Goal: Transaction & Acquisition: Purchase product/service

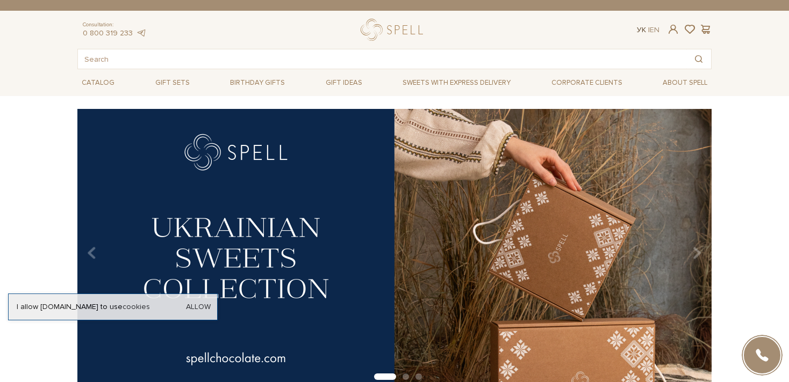
click at [638, 30] on link "Ук" at bounding box center [641, 29] width 9 height 9
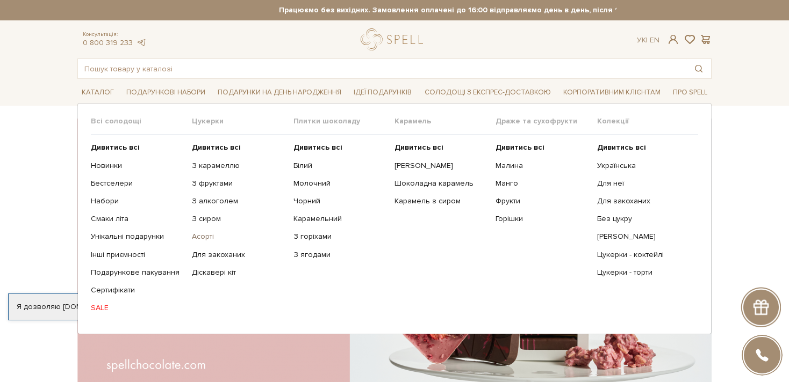
click at [209, 237] on link "Асорті" at bounding box center [238, 237] width 93 height 10
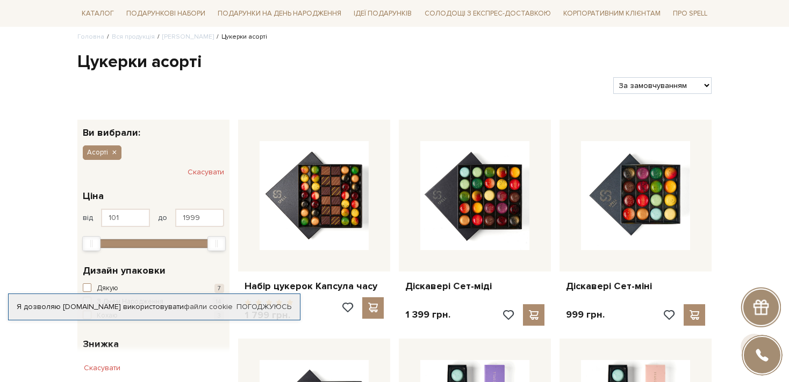
scroll to position [86, 0]
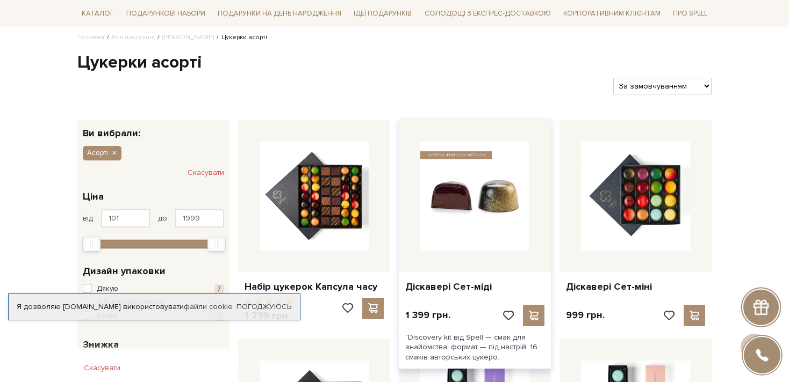
click at [476, 233] on img at bounding box center [474, 196] width 109 height 109
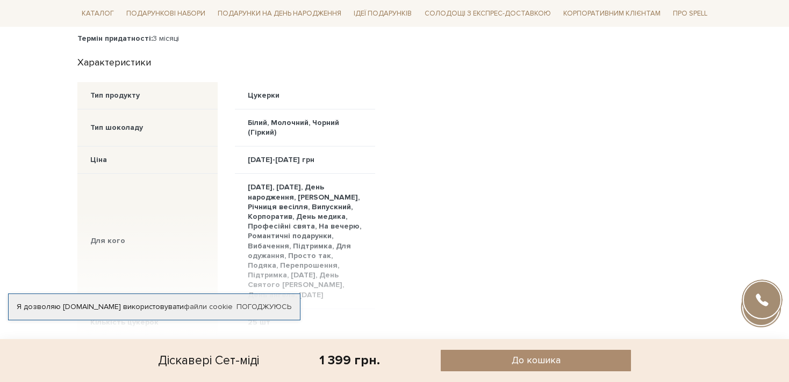
scroll to position [746, 0]
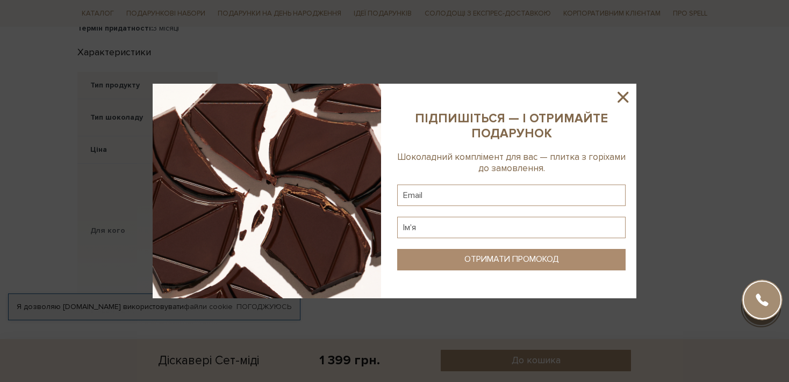
click at [623, 98] on icon at bounding box center [622, 97] width 11 height 11
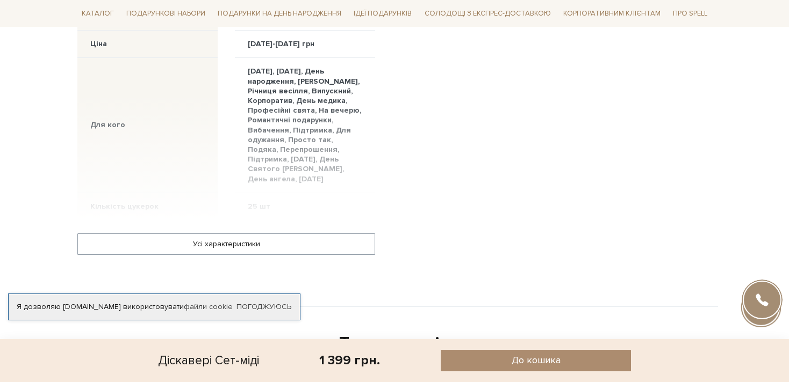
scroll to position [854, 0]
click at [277, 302] on link "Погоджуюсь" at bounding box center [263, 307] width 55 height 10
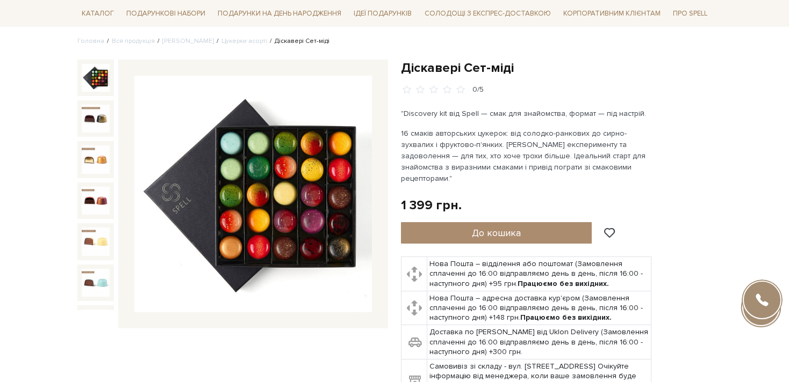
scroll to position [75, 0]
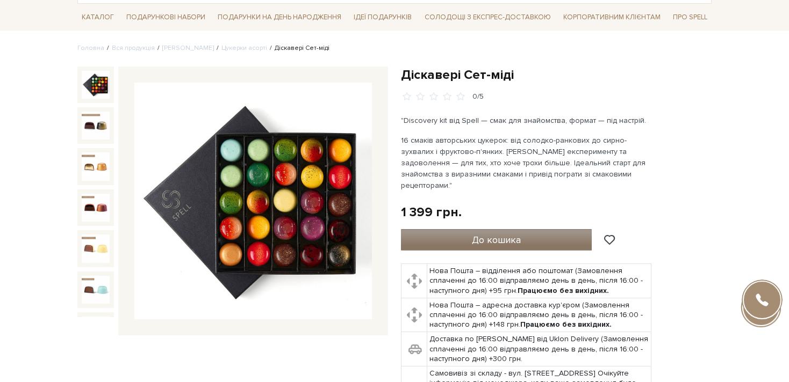
click at [460, 235] on button "До кошика" at bounding box center [496, 239] width 191 height 21
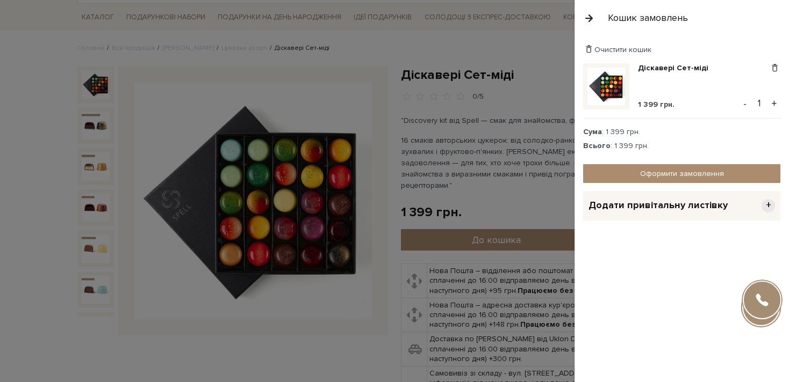
click at [506, 147] on div at bounding box center [394, 191] width 789 height 382
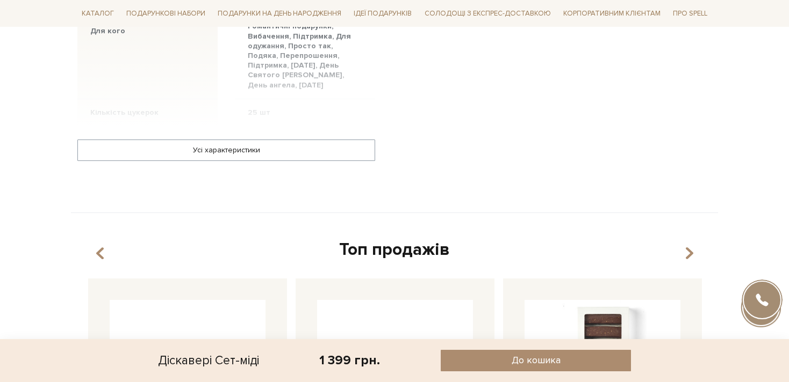
scroll to position [942, 0]
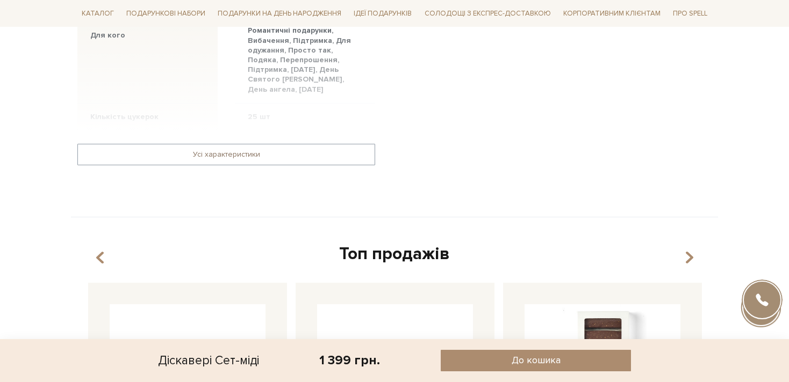
click at [367, 145] on link "Усі характеристики" at bounding box center [226, 154] width 296 height 20
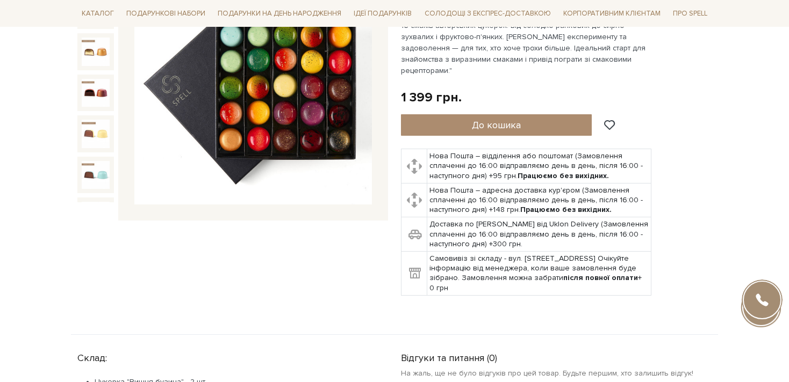
scroll to position [0, 0]
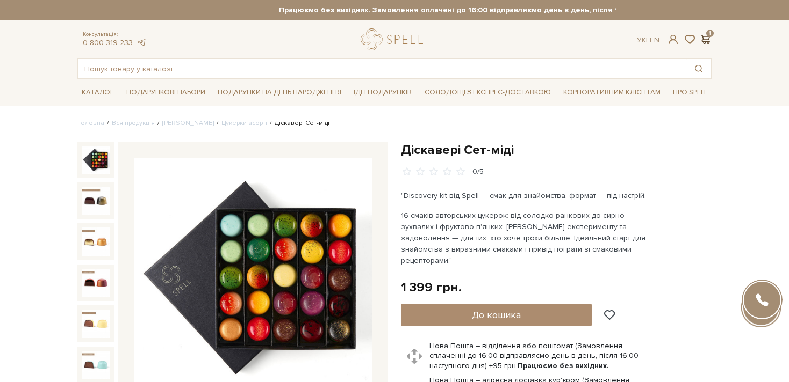
click at [708, 42] on span at bounding box center [704, 39] width 13 height 11
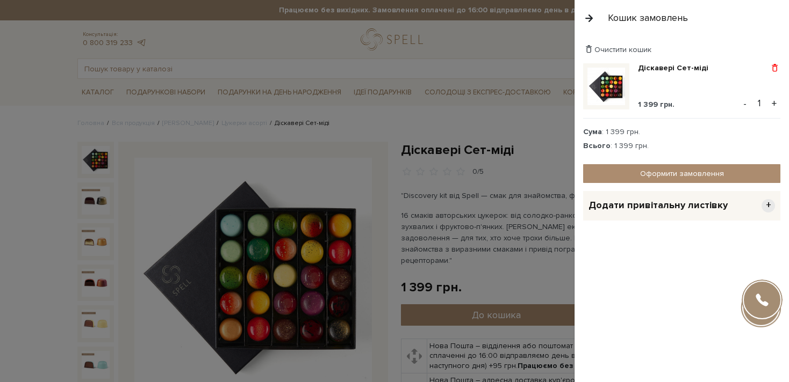
click at [776, 69] on span at bounding box center [774, 68] width 11 height 10
click at [727, 89] on link "Видалити" at bounding box center [737, 86] width 85 height 14
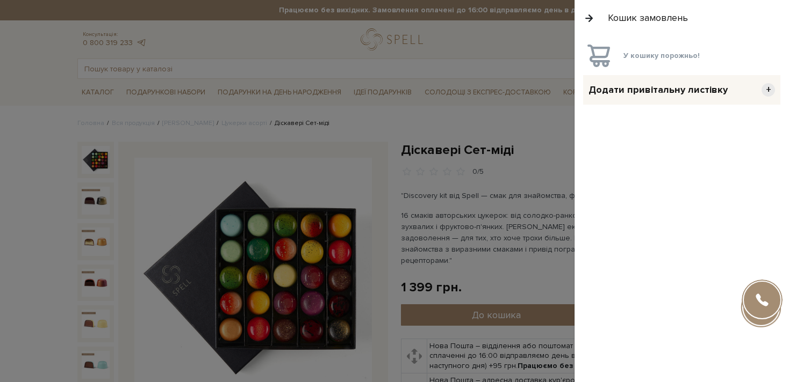
click at [589, 23] on button "button" at bounding box center [589, 18] width 12 height 19
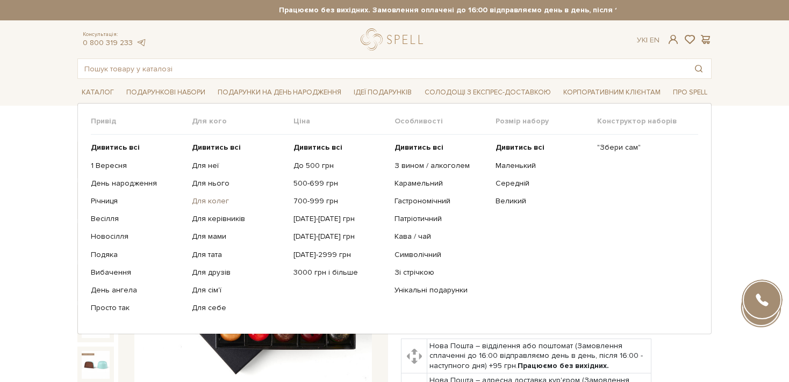
click at [199, 197] on link "Для колег" at bounding box center [238, 202] width 93 height 10
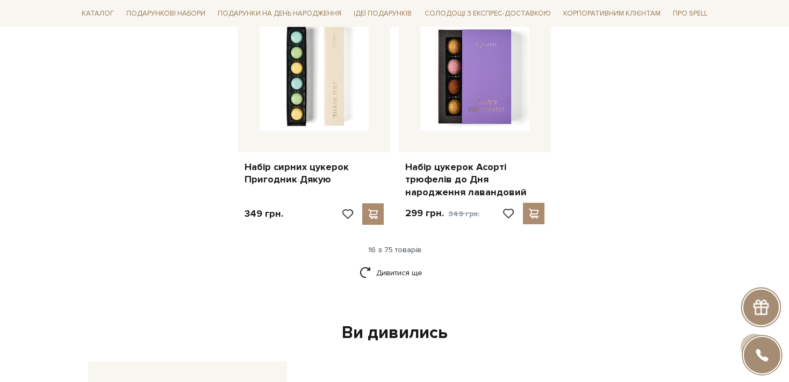
scroll to position [1349, 0]
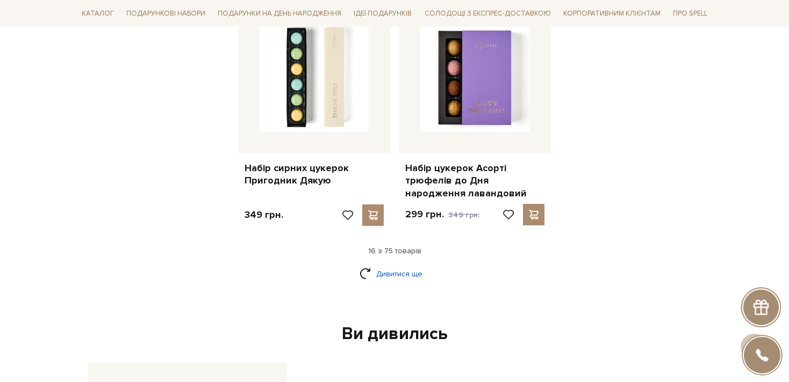
click at [393, 271] on link "Дивитися ще" at bounding box center [394, 274] width 70 height 19
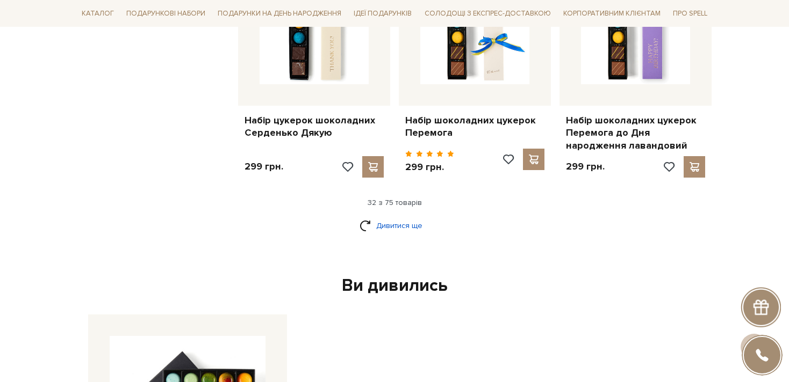
scroll to position [2665, 0]
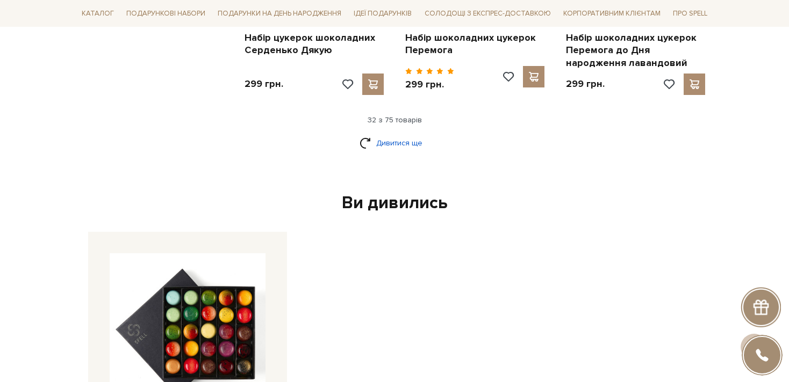
click at [402, 134] on link "Дивитися ще" at bounding box center [394, 143] width 70 height 19
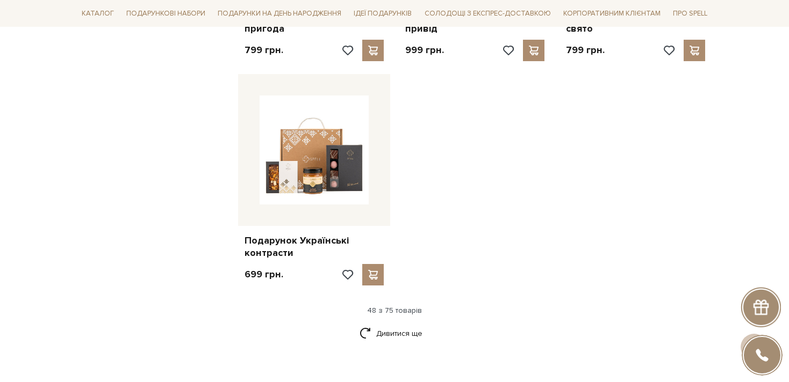
scroll to position [3858, 0]
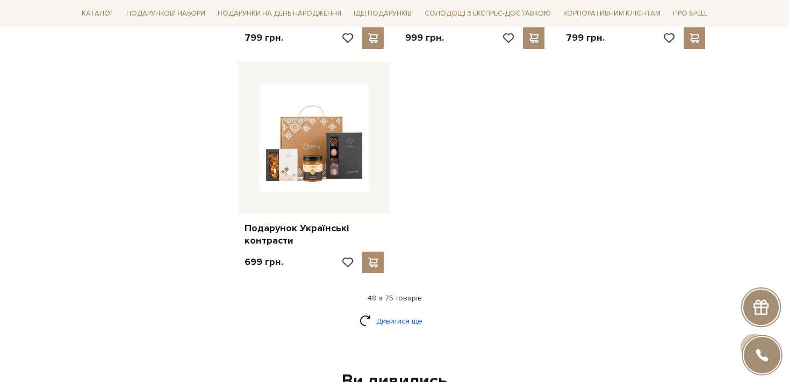
click at [397, 312] on link "Дивитися ще" at bounding box center [394, 321] width 70 height 19
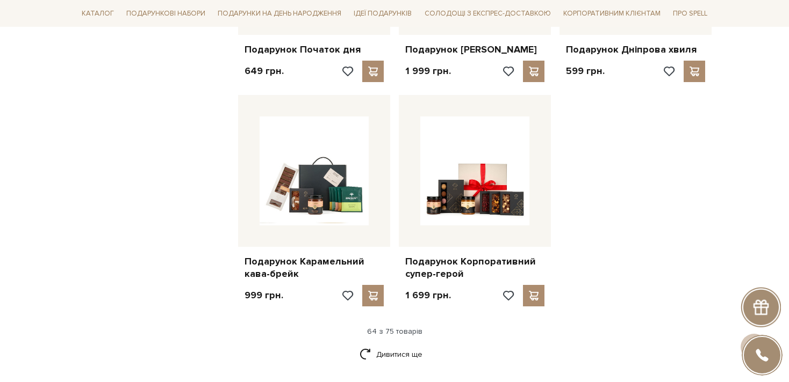
scroll to position [4952, 0]
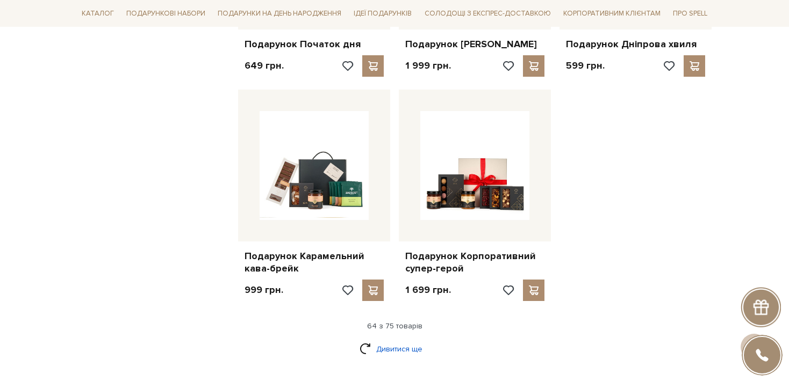
click at [404, 340] on link "Дивитися ще" at bounding box center [394, 349] width 70 height 19
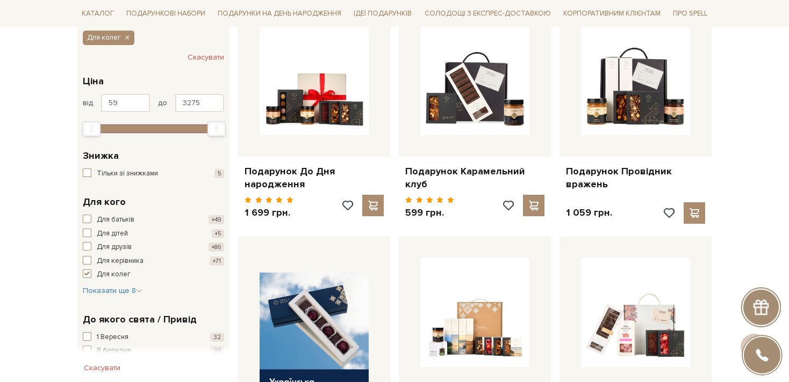
scroll to position [0, 0]
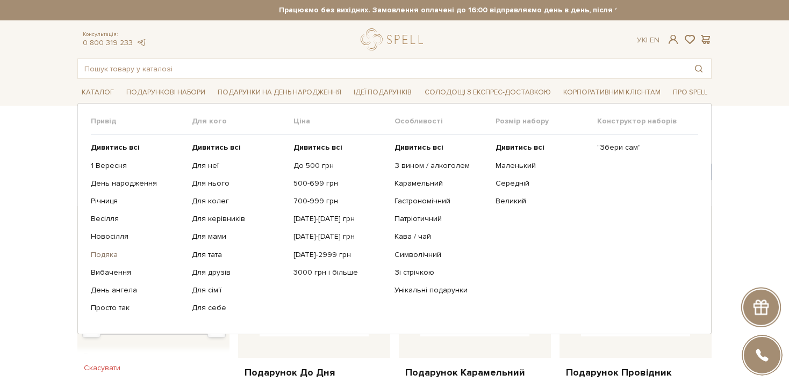
click at [105, 252] on link "Подяка" at bounding box center [137, 255] width 93 height 10
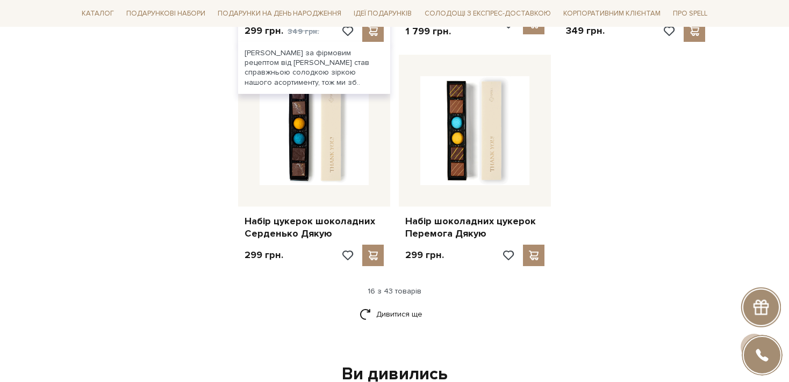
scroll to position [1287, 0]
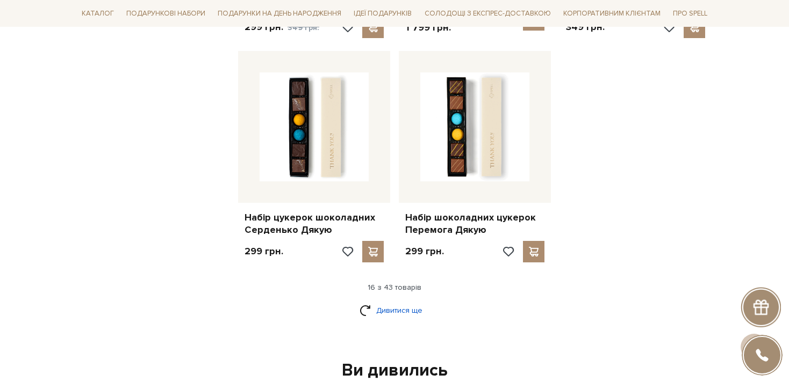
click at [399, 306] on link "Дивитися ще" at bounding box center [394, 310] width 70 height 19
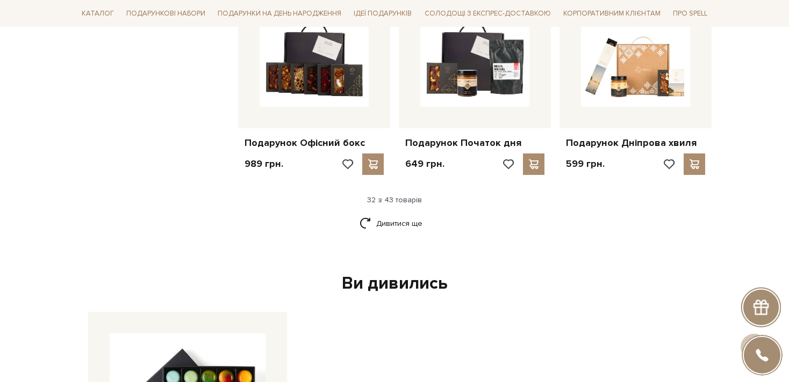
scroll to position [2485, 0]
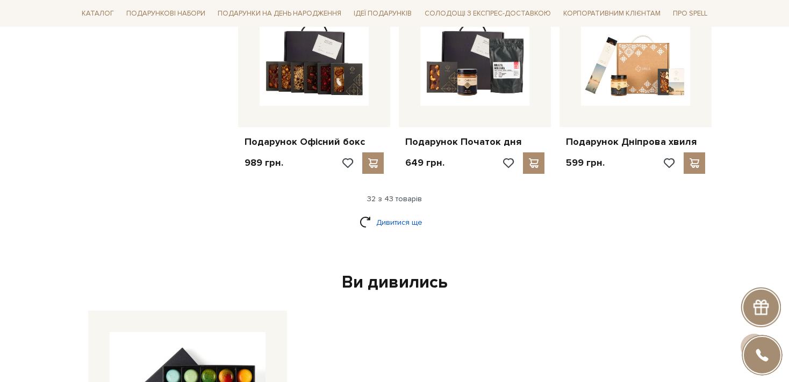
click at [404, 217] on link "Дивитися ще" at bounding box center [394, 222] width 70 height 19
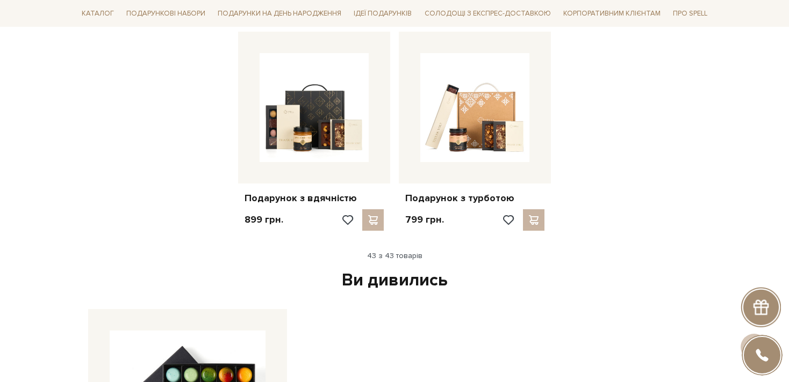
scroll to position [3316, 0]
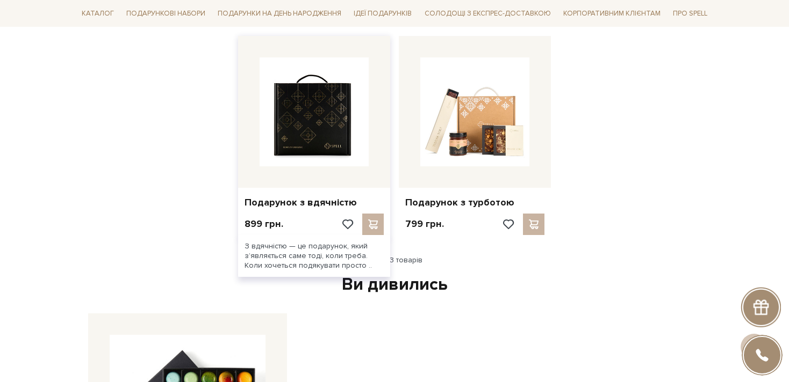
click at [338, 144] on img at bounding box center [313, 111] width 109 height 109
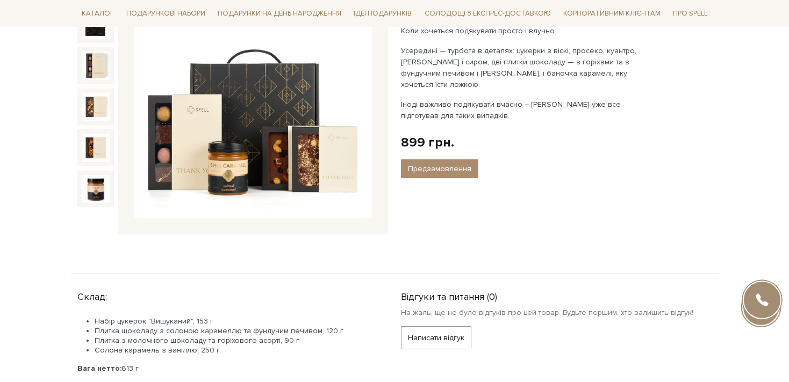
scroll to position [178, 0]
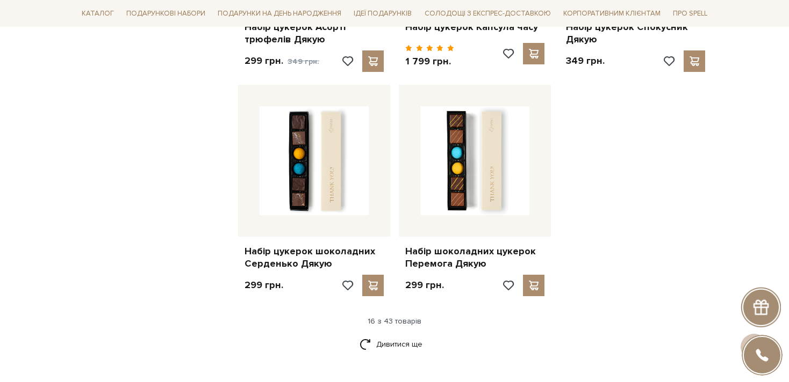
scroll to position [1245, 0]
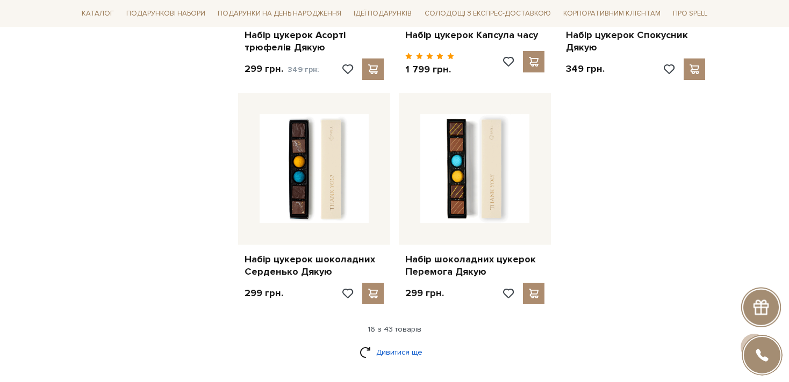
click at [383, 348] on link "Дивитися ще" at bounding box center [394, 352] width 70 height 19
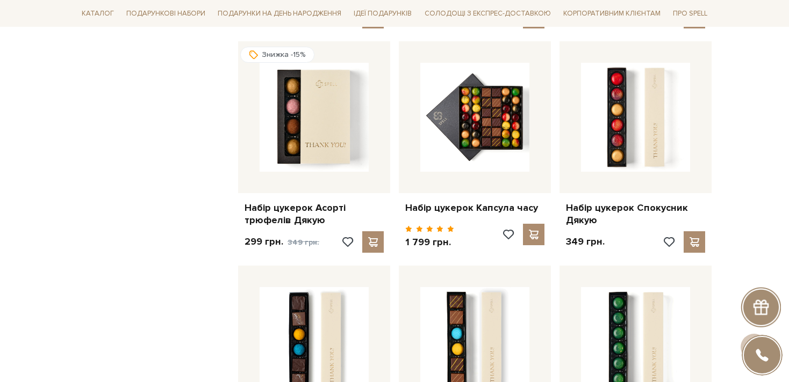
scroll to position [1068, 0]
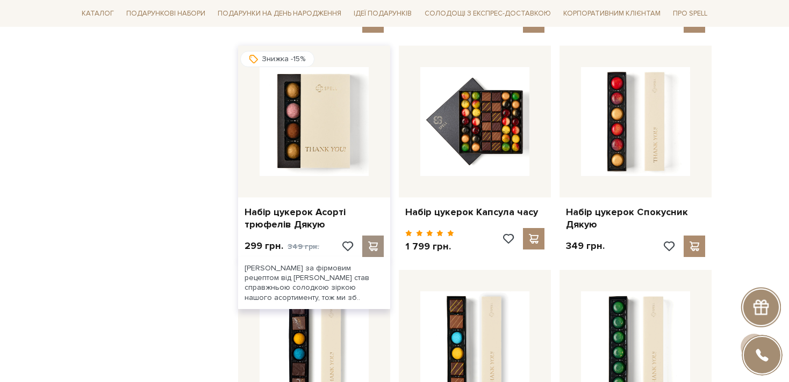
click at [372, 245] on div at bounding box center [372, 246] width 21 height 21
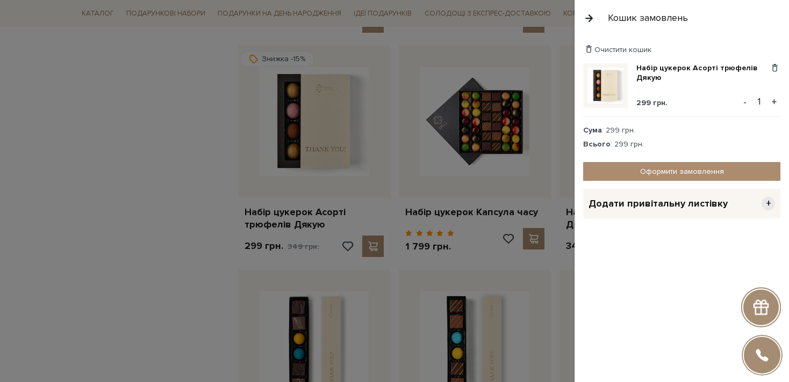
click at [191, 180] on div at bounding box center [394, 191] width 789 height 382
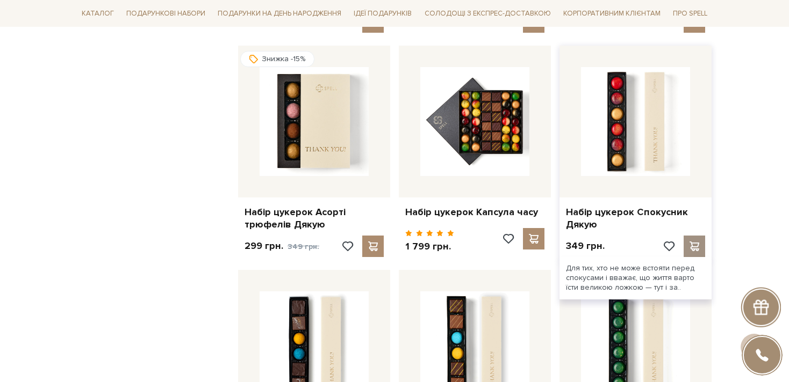
click at [692, 242] on span at bounding box center [693, 247] width 13 height 10
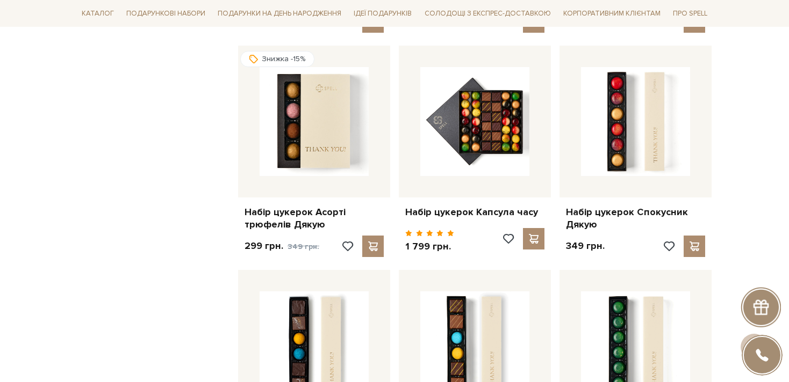
click at [223, 261] on div at bounding box center [394, 191] width 789 height 382
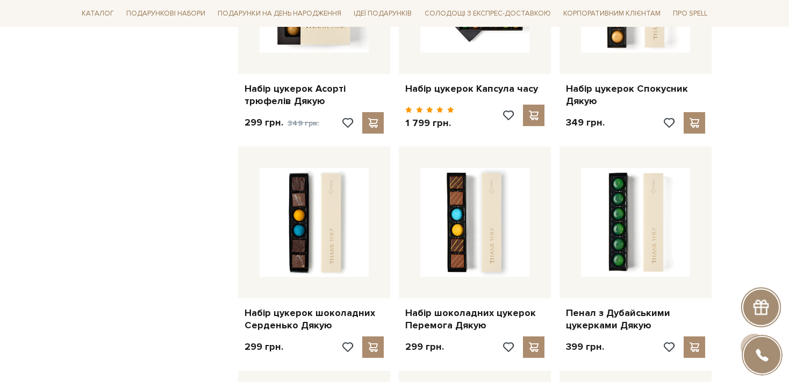
scroll to position [1198, 0]
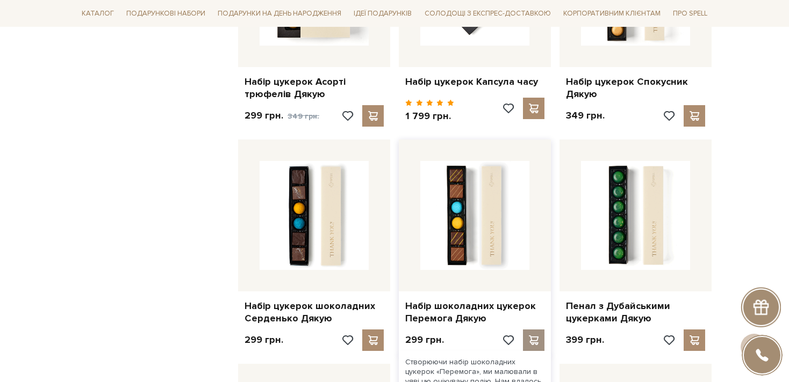
click at [537, 336] on span at bounding box center [532, 341] width 13 height 10
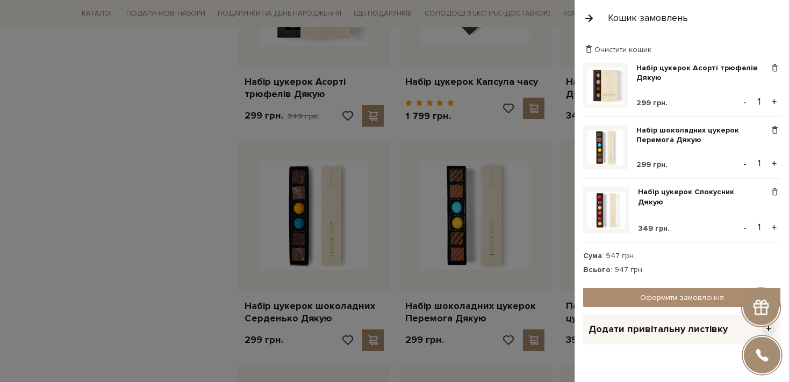
click at [190, 281] on div at bounding box center [394, 191] width 789 height 382
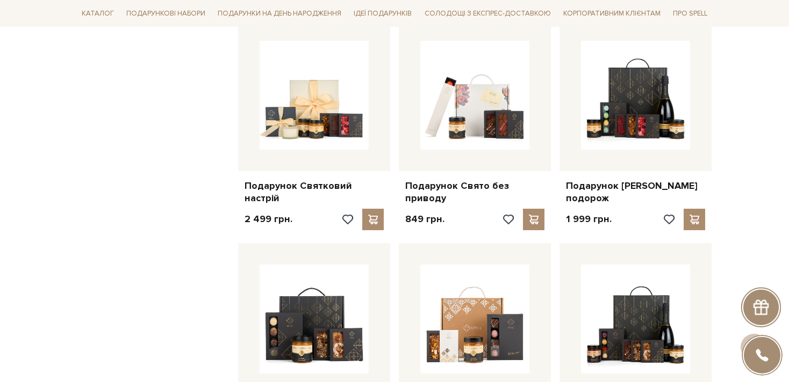
scroll to position [1768, 0]
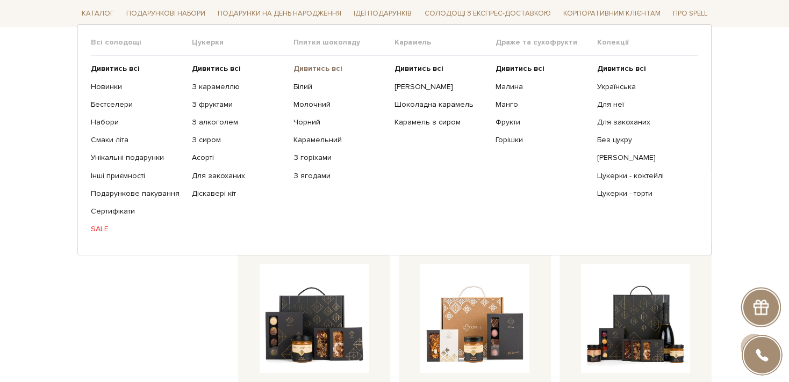
click at [322, 71] on b "Дивитись всі" at bounding box center [317, 68] width 49 height 9
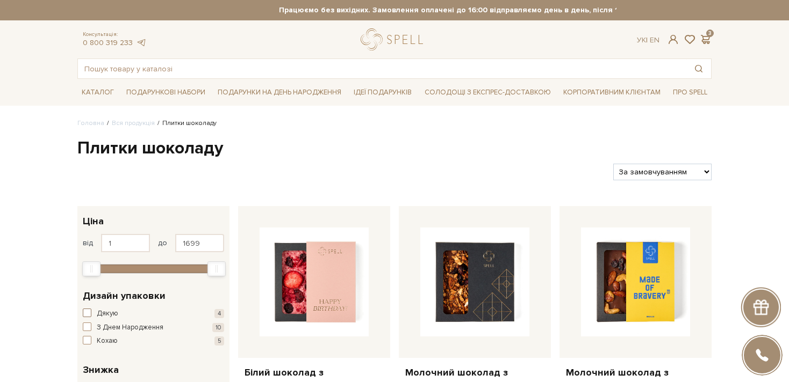
click at [89, 309] on span "button" at bounding box center [87, 313] width 9 height 9
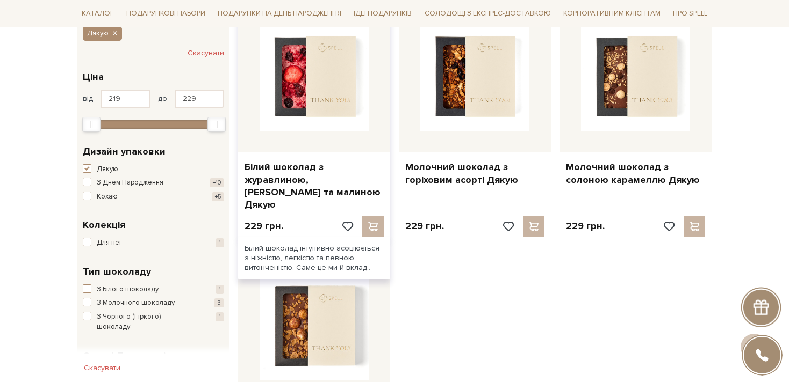
scroll to position [213, 0]
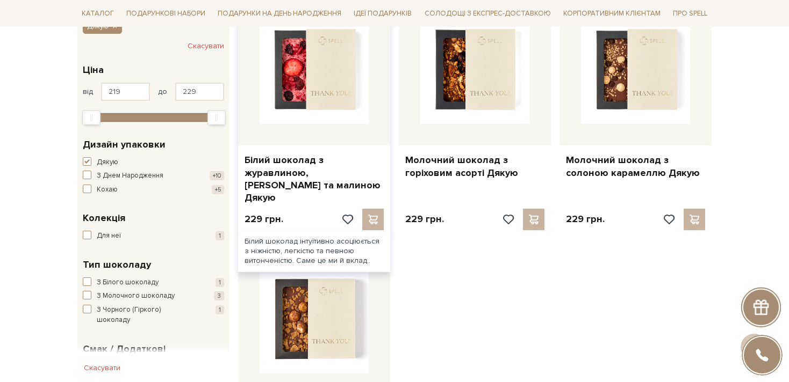
click at [371, 209] on div at bounding box center [362, 219] width 43 height 21
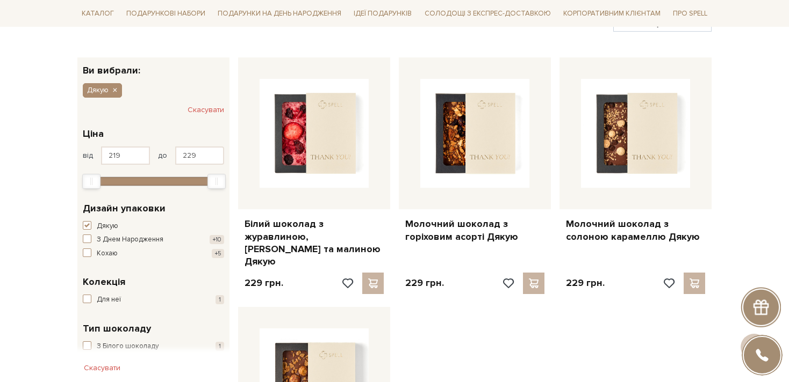
scroll to position [149, 0]
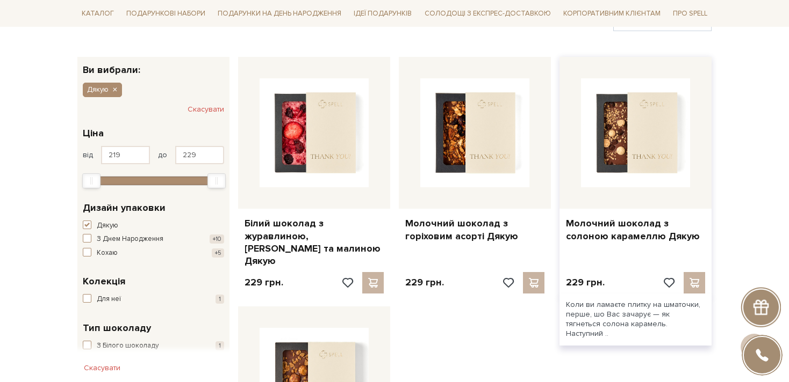
click at [686, 272] on div at bounding box center [683, 282] width 43 height 21
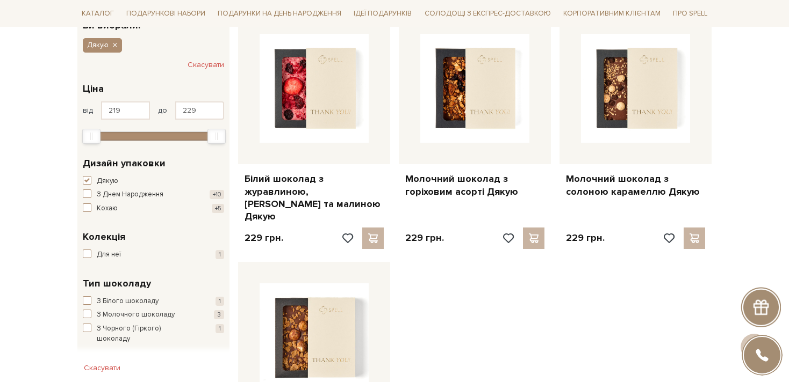
scroll to position [196, 0]
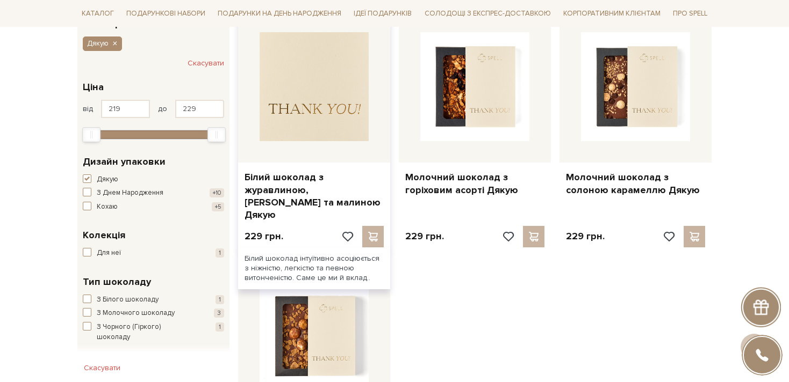
click at [352, 132] on img at bounding box center [313, 86] width 109 height 109
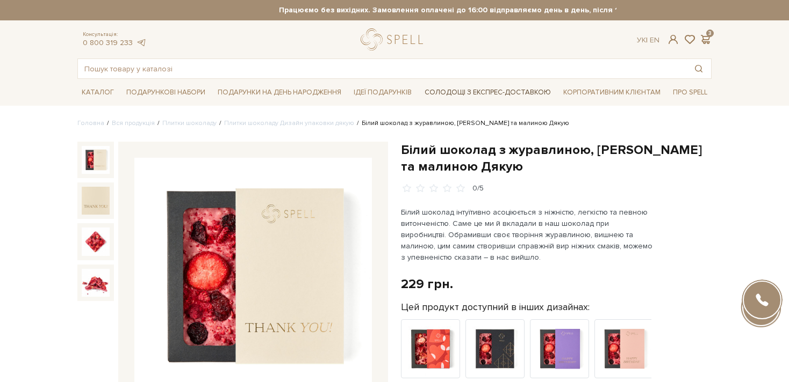
click at [523, 88] on link "Солодощі з експрес-доставкою" at bounding box center [487, 92] width 135 height 18
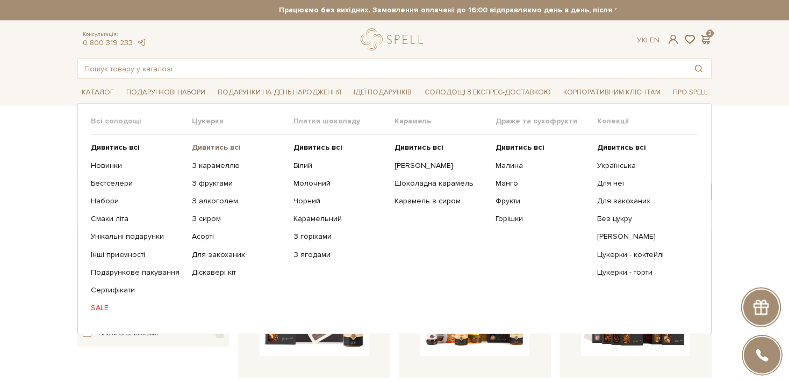
click at [214, 149] on b "Дивитись всі" at bounding box center [216, 147] width 49 height 9
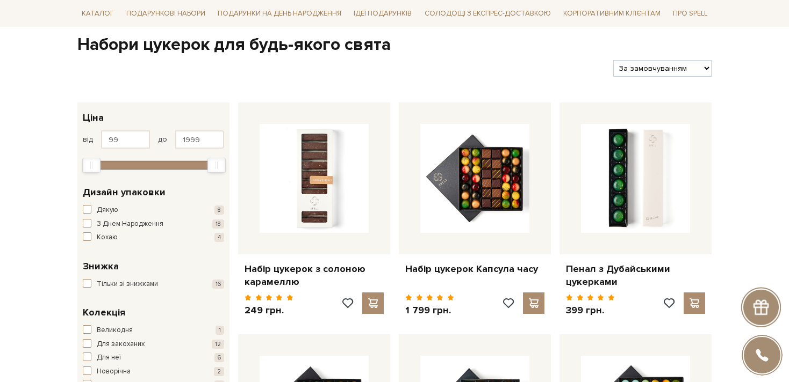
scroll to position [118, 0]
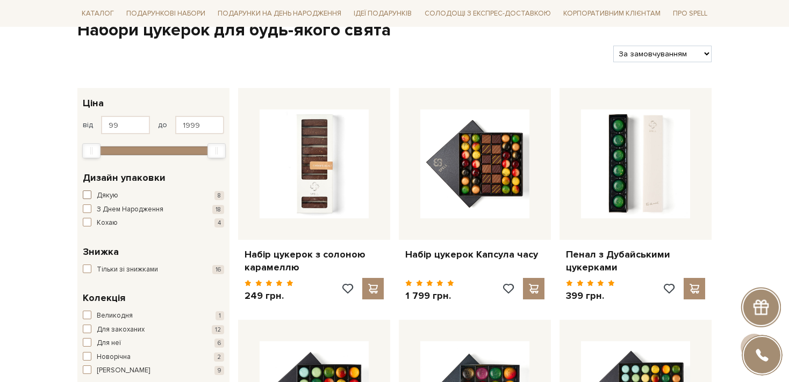
click at [107, 198] on span "Дякую" at bounding box center [107, 196] width 21 height 11
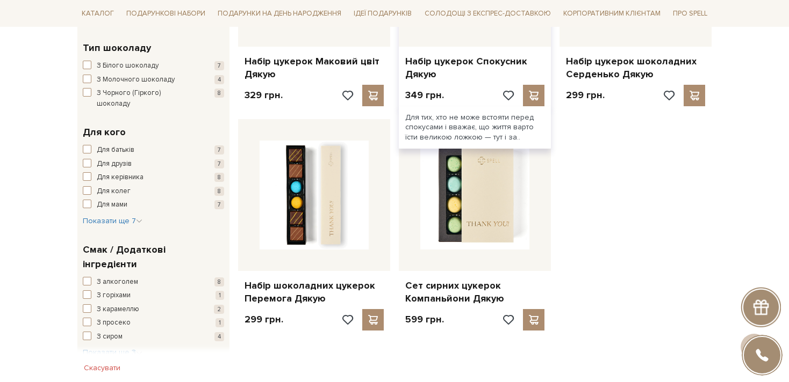
scroll to position [541, 0]
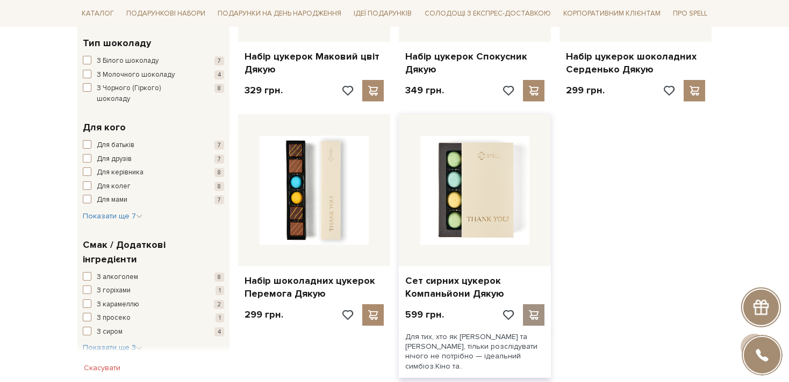
click at [538, 317] on span at bounding box center [532, 315] width 13 height 10
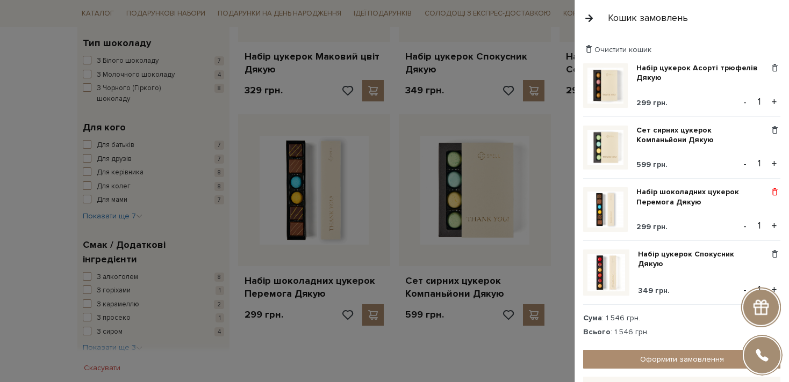
click at [776, 194] on span at bounding box center [774, 192] width 11 height 10
click at [730, 206] on link "Видалити" at bounding box center [737, 210] width 85 height 14
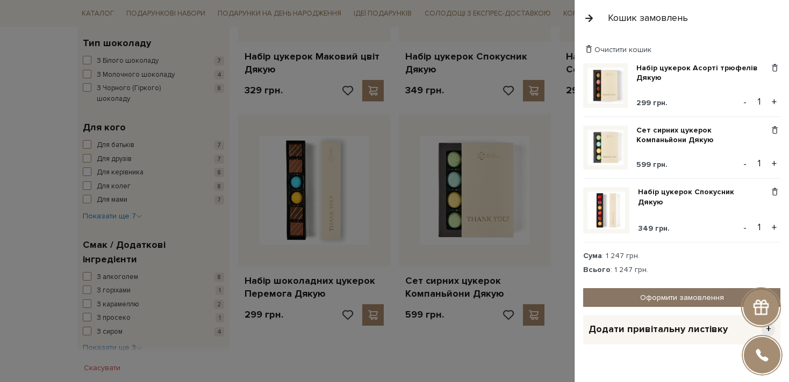
click at [664, 294] on link "Оформити замовлення" at bounding box center [681, 297] width 197 height 19
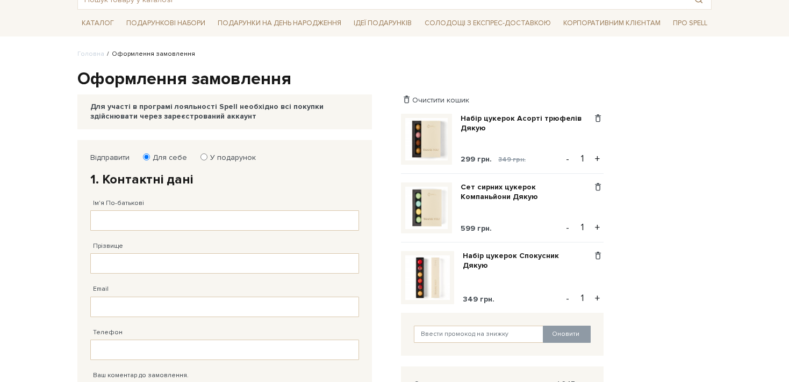
scroll to position [74, 0]
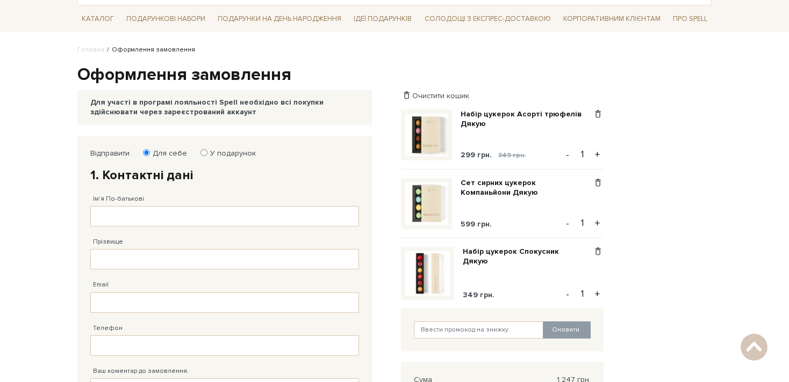
click at [200, 154] on input "У подарунок" at bounding box center [203, 152] width 7 height 7
radio input "true"
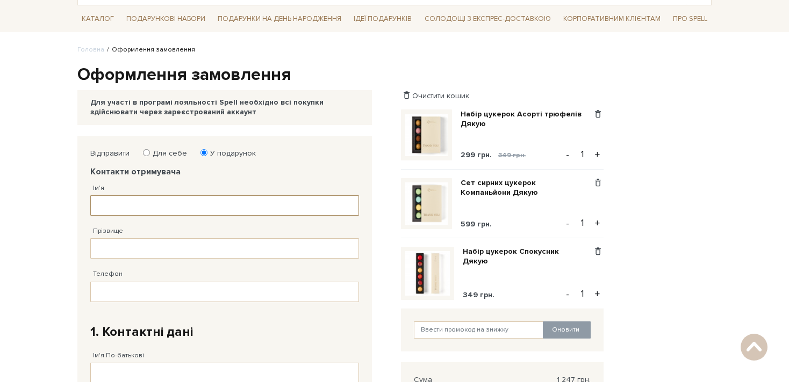
click at [187, 196] on input "Ім'я" at bounding box center [224, 206] width 269 height 20
type input "F"
type input "[PERSON_NAME]"
click at [137, 244] on input "Прізвище" at bounding box center [224, 248] width 269 height 20
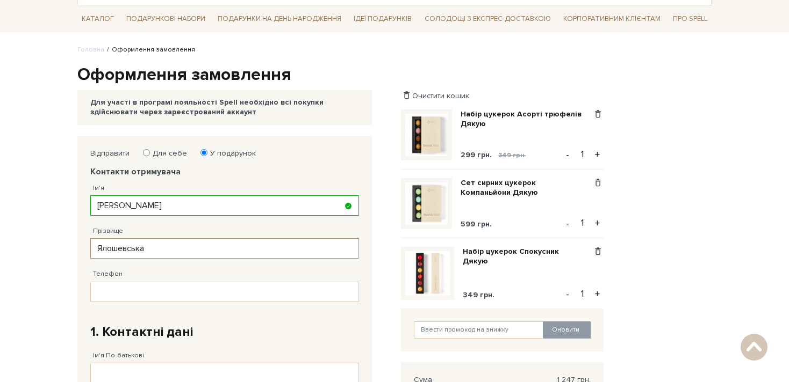
type input "Ялошевська"
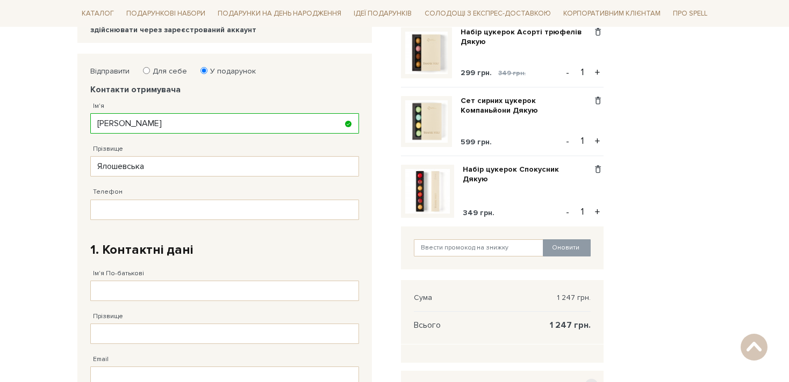
scroll to position [158, 0]
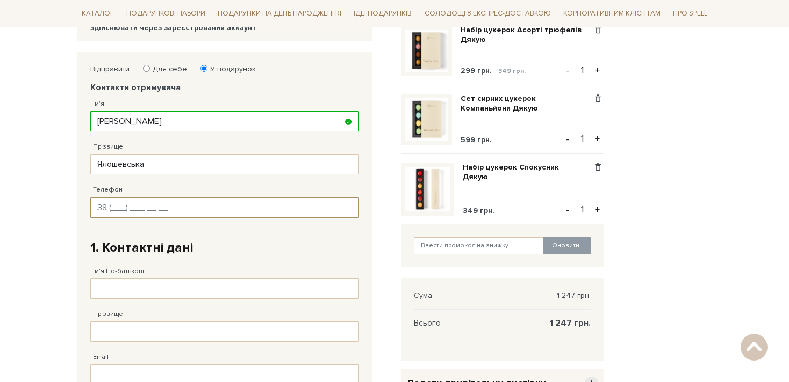
click at [117, 207] on input "Телефон" at bounding box center [224, 208] width 269 height 20
paste input "[PHONE_NUMBER]"
type input "[PHONE_NUMBER]"
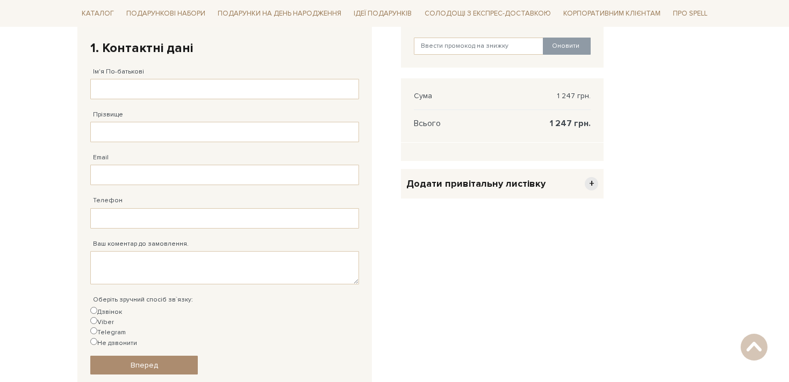
scroll to position [352, 0]
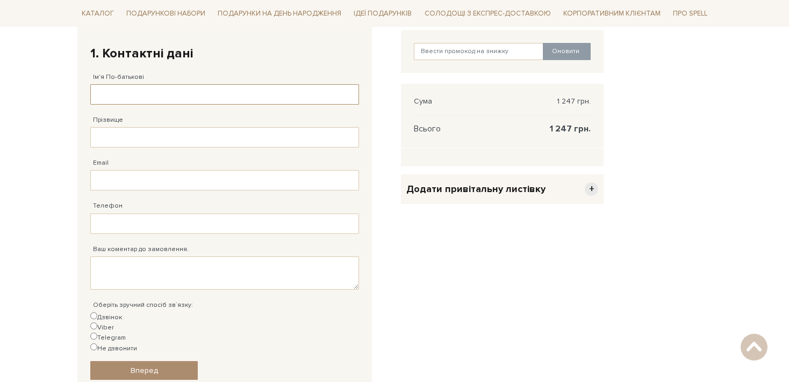
click at [150, 91] on input "Ім'я По-батькові" at bounding box center [224, 94] width 269 height 20
click at [6, 107] on body "Подарункові набори SALE Корпоративним клієнтам Доставка і оплата Консультація: …" at bounding box center [394, 130] width 789 height 965
click at [132, 97] on input "Ім'я По-батькові" at bounding box center [224, 94] width 269 height 20
type input "[PERSON_NAME]"
click at [99, 135] on input "Прізвище" at bounding box center [224, 137] width 269 height 20
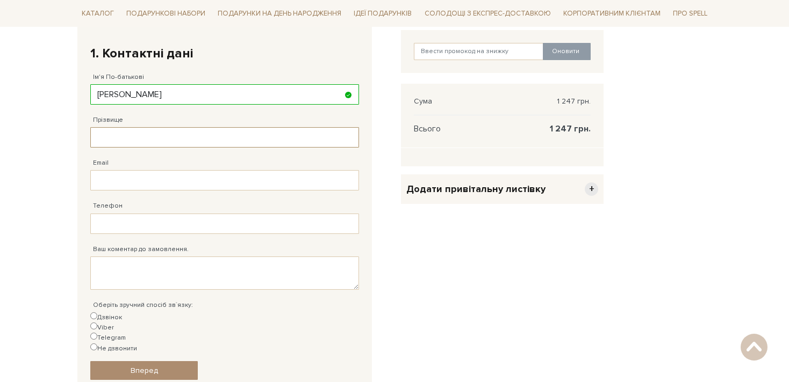
click at [99, 135] on input "Прізвище" at bounding box center [224, 137] width 269 height 20
type input "Ялошевська"
click at [97, 178] on input "Email" at bounding box center [224, 180] width 269 height 20
click at [53, 163] on body "Подарункові набори SALE Корпоративним клієнтам Доставка і оплата Консультація: …" at bounding box center [394, 130] width 789 height 965
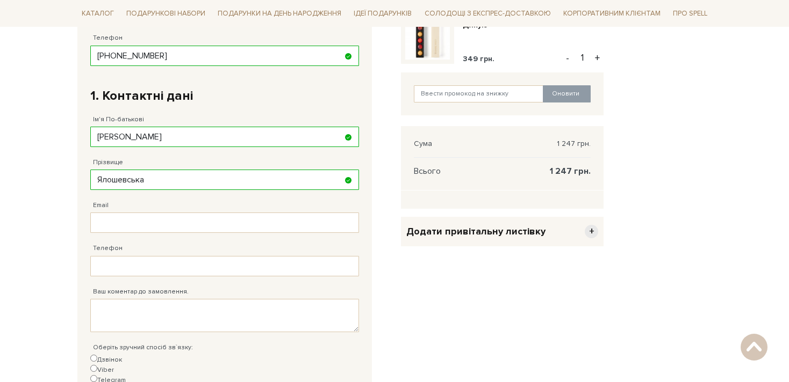
scroll to position [314, 0]
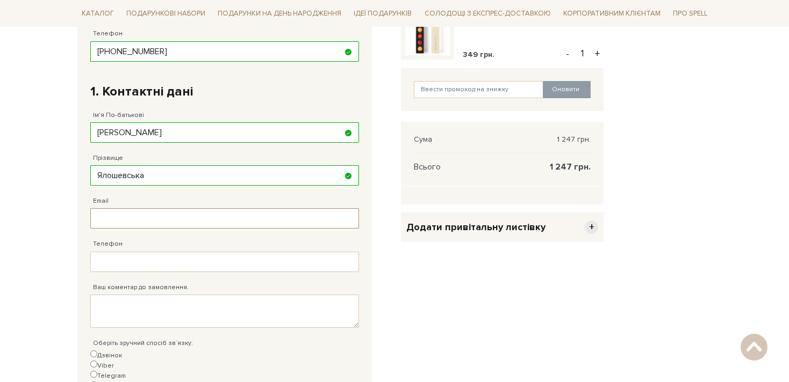
click at [142, 220] on input "Email" at bounding box center [224, 218] width 269 height 20
click at [112, 255] on input "Телефон" at bounding box center [224, 262] width 269 height 20
click at [52, 270] on body "Подарункові набори SALE Корпоративним клієнтам Доставка і оплата Консультація: …" at bounding box center [394, 168] width 789 height 965
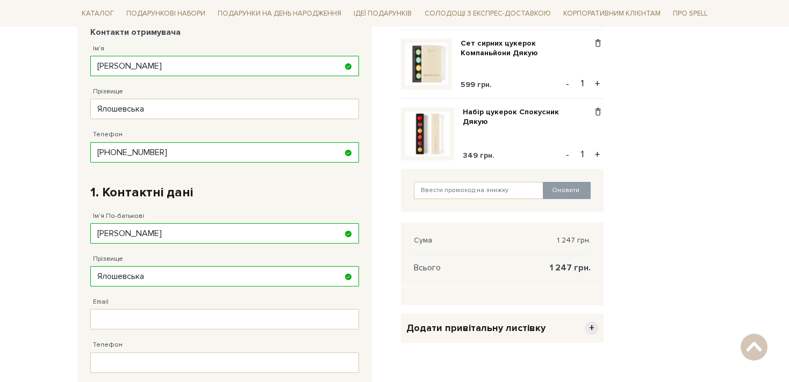
scroll to position [182, 0]
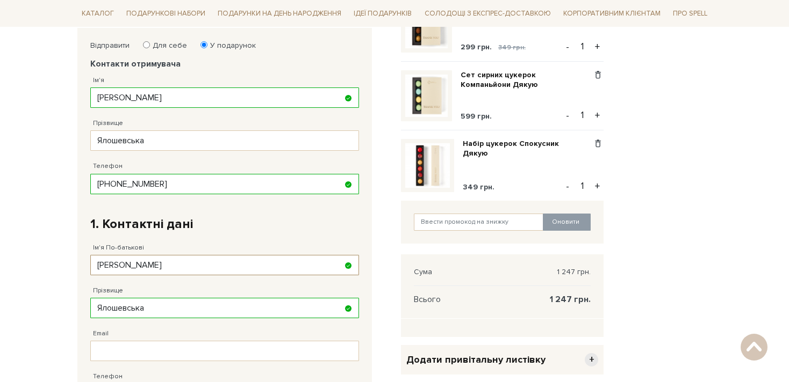
click at [143, 263] on input "Анастасія Олексіївна" at bounding box center [224, 265] width 269 height 20
type input "Оксана Дмитрівна"
click at [155, 306] on input "Ялошевська" at bounding box center [224, 308] width 269 height 20
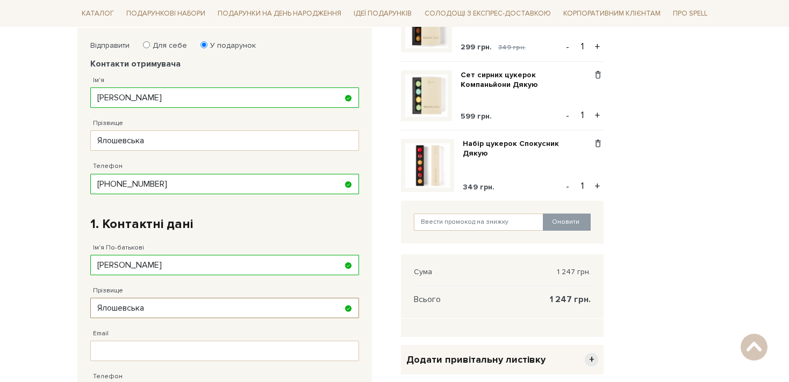
click at [155, 306] on input "Ялошевська" at bounding box center [224, 308] width 269 height 20
type input "Верлан"
click at [128, 345] on input "Email" at bounding box center [224, 351] width 269 height 20
type input "dolgonosikcom@gmail.com"
type input "38 (067) 486 49 39"
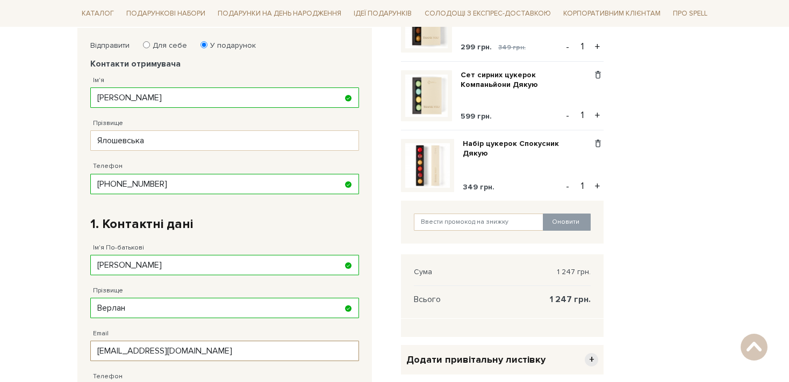
scroll to position [385, 0]
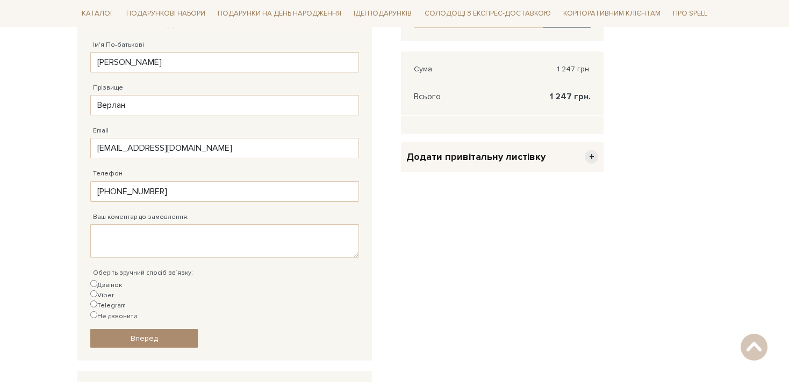
type input "38 (067) 486 49 39"
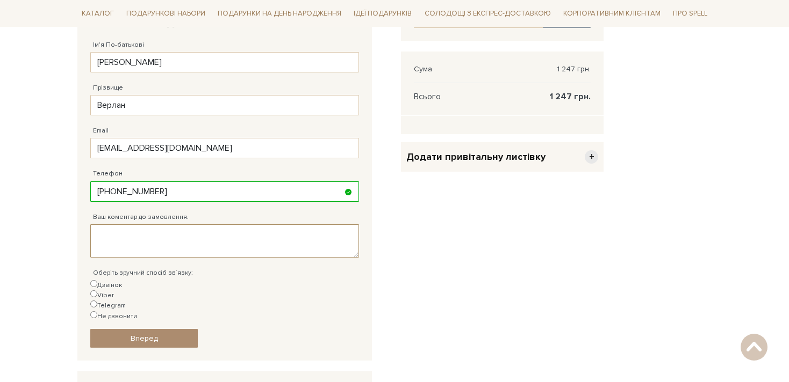
click at [170, 247] on textarea "Ваш коментар до замовлення." at bounding box center [224, 241] width 269 height 33
click at [97, 301] on input "Telegram" at bounding box center [93, 304] width 7 height 7
radio input "true"
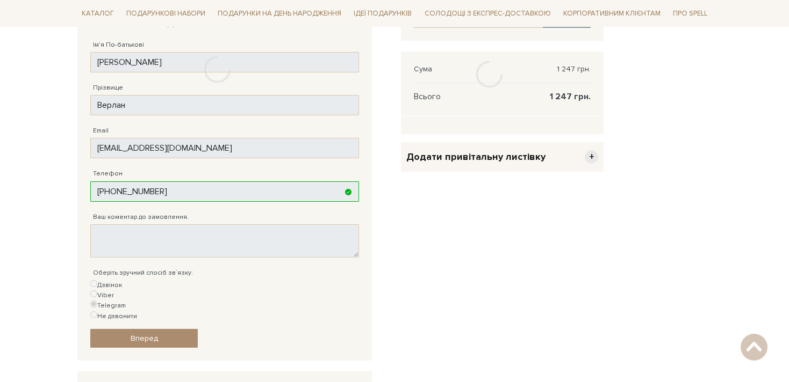
click at [187, 239] on div at bounding box center [216, 70] width 279 height 490
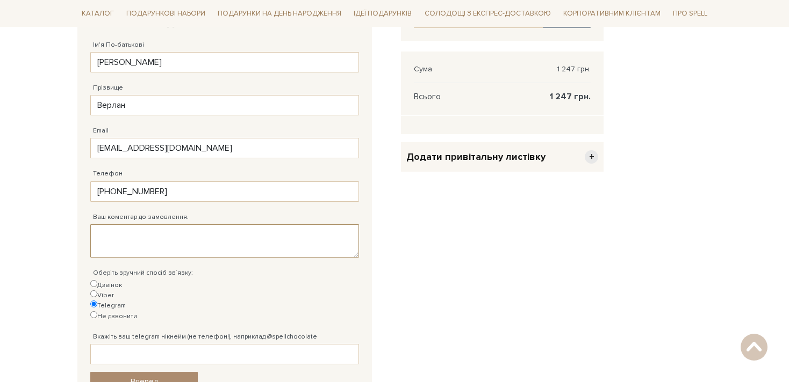
click at [187, 239] on textarea "Ваш коментар до замовлення." at bounding box center [224, 241] width 269 height 33
type textarea "Будь-ласка, пишіть в телеграм при винекненні питань"
click at [124, 344] on input "Вкажіть ваш telegram нікнейм (не телефон!), наприклад @spellchocolate" at bounding box center [224, 354] width 269 height 20
click at [536, 336] on div "Очистити кошик Набір цукерок Асорті трюфелів Дякую 299 грн. 349 грн. Видалити Д…" at bounding box center [501, 148] width 215 height 647
click at [247, 344] on input "Вкажіть ваш telegram нікнейм (не телефон!), наприклад @spellchocolate" at bounding box center [224, 354] width 269 height 20
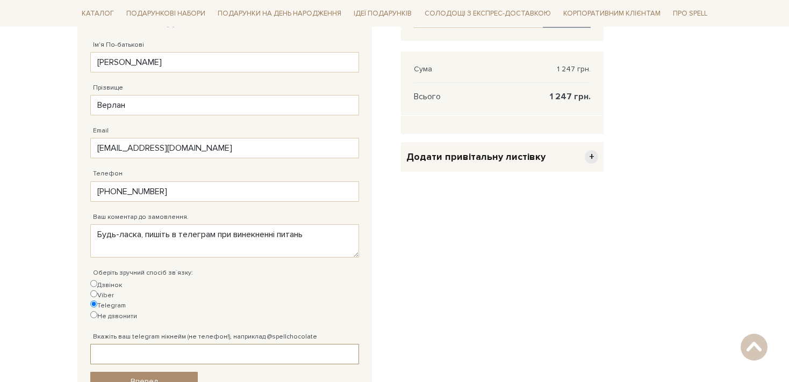
paste input "@oksanaverlan"
type input "@oksanaverlan"
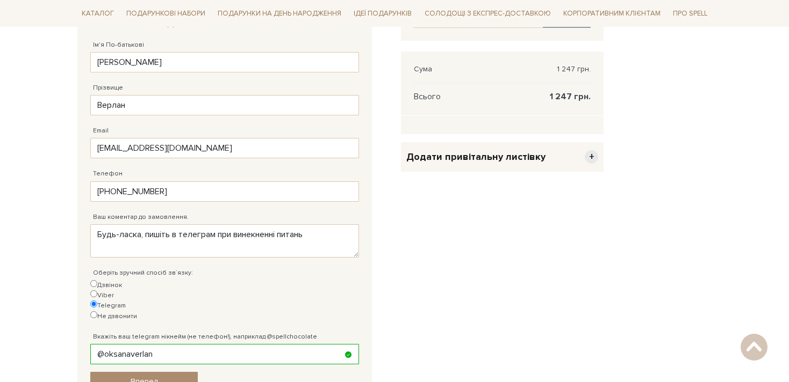
click at [249, 341] on fieldset "Відправити Для себе У подарунок Контакти отримувача Ім'я Анастасія Заповніть по…" at bounding box center [224, 114] width 269 height 553
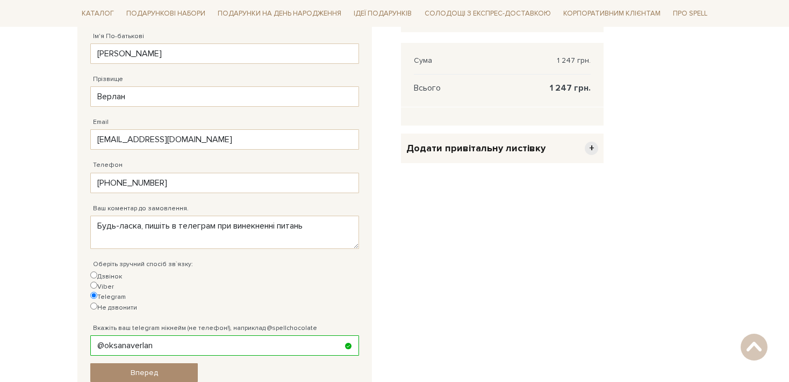
click at [593, 150] on span "+" at bounding box center [590, 148] width 13 height 13
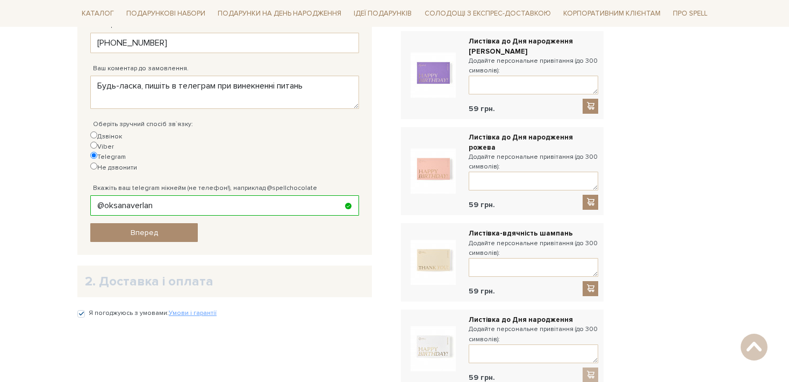
scroll to position [534, 0]
click at [514, 258] on textarea at bounding box center [532, 267] width 129 height 19
type textarea "Дякую тобі за допомогу і за те, що ти завжди поруч <З Ксю"
click at [722, 128] on body "Подарункові набори SALE Корпоративним клієнтам Доставка і оплата Консультація: …" at bounding box center [394, 206] width 789 height 1481
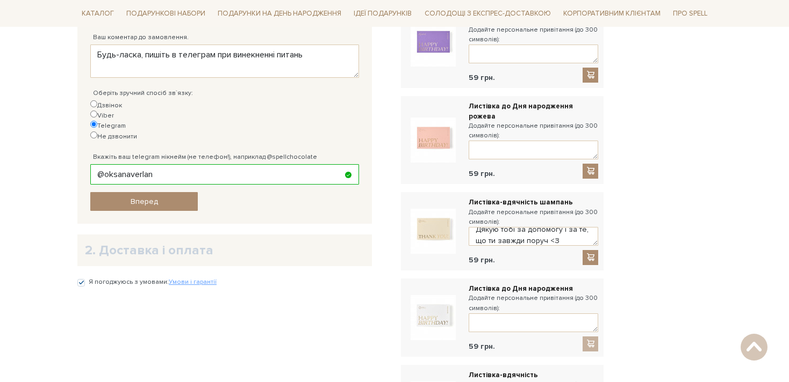
scroll to position [571, 0]
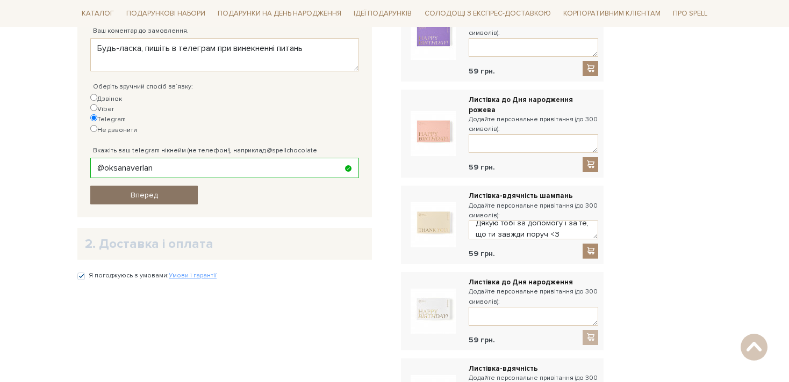
click at [152, 191] on span "Вперед" at bounding box center [144, 195] width 27 height 9
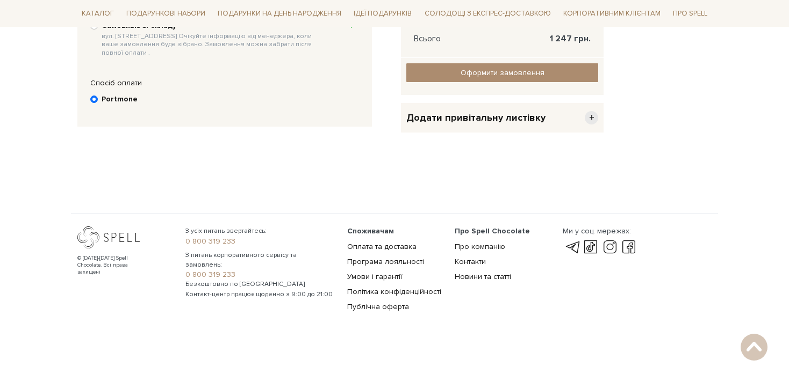
scroll to position [209, 0]
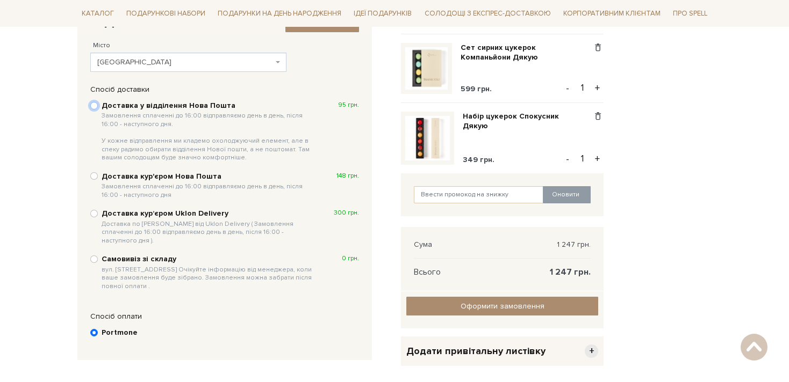
click at [94, 106] on input "Доставка у відділення Нова Пошта Замовлення сплаченні до 16:00 відправляємо ден…" at bounding box center [94, 106] width 8 height 8
radio input "true"
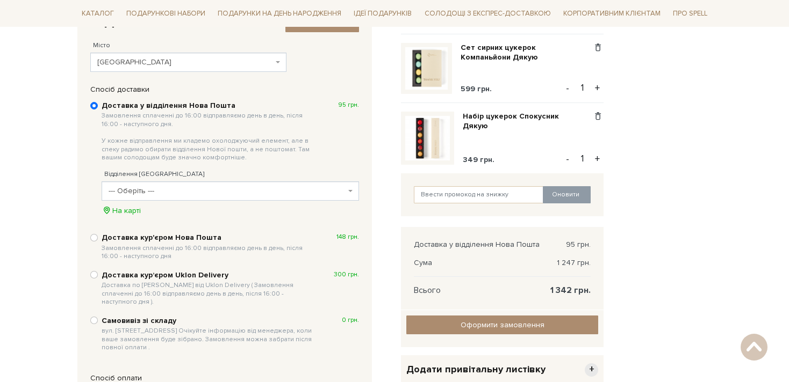
click at [236, 191] on span "--- Оберіть ---" at bounding box center [227, 191] width 237 height 11
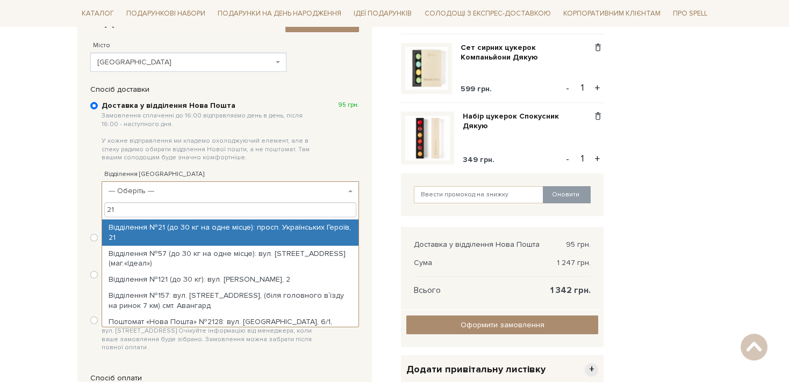
type input "21"
select select "Відділення №21 (до 30 кг на одне місце): просп. Українських Героїв, 21"
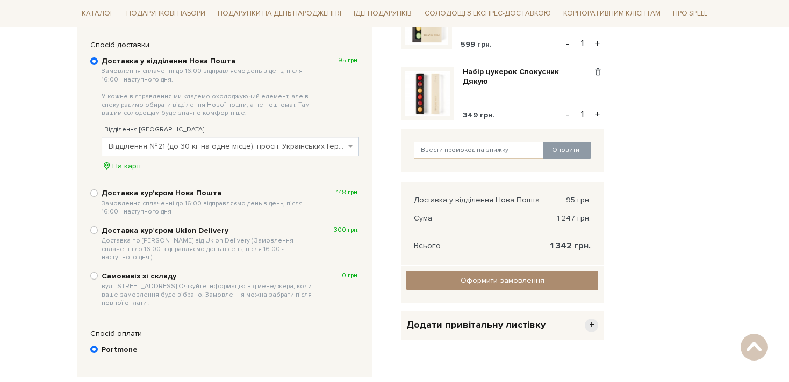
scroll to position [259, 0]
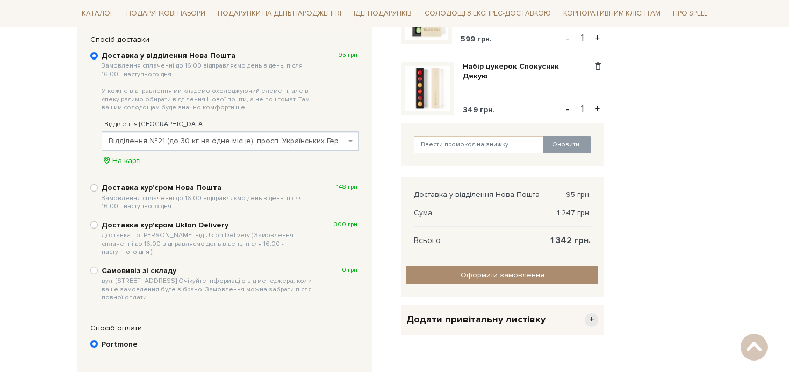
click at [511, 324] on span "Додати привітальну листівку" at bounding box center [475, 320] width 139 height 12
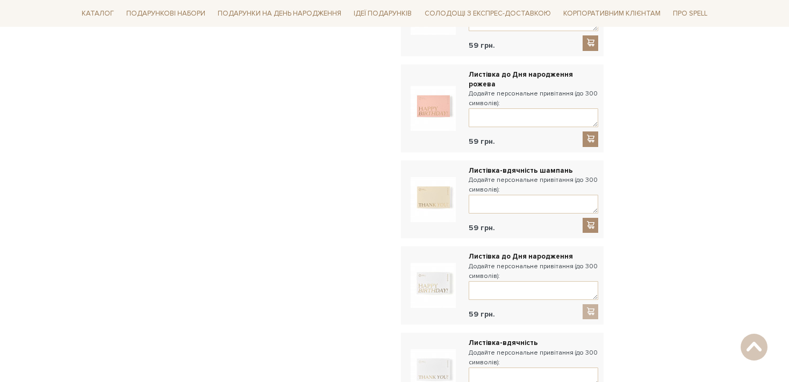
scroll to position [624, 0]
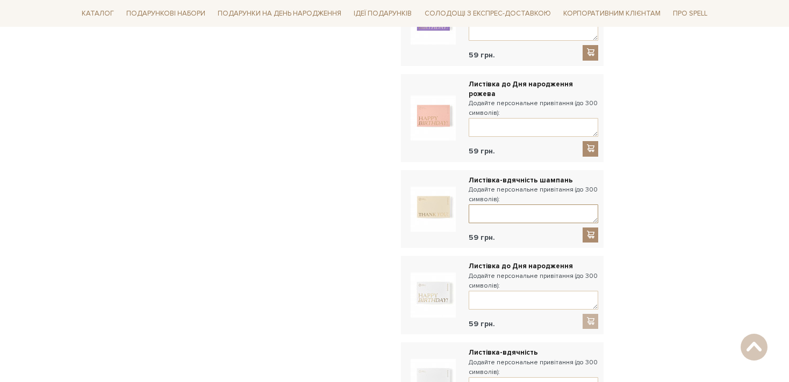
click at [512, 206] on textarea at bounding box center [532, 214] width 129 height 19
type textarea "Дякую за допомогу і за те, що ти завжди поруч <З Ксю"
click at [592, 230] on span at bounding box center [590, 234] width 11 height 9
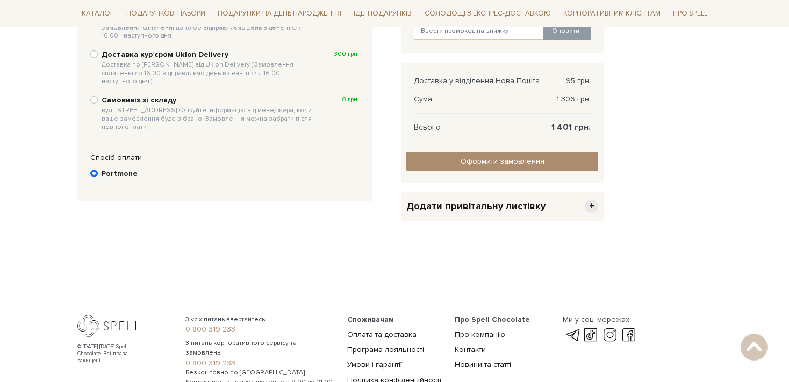
scroll to position [431, 0]
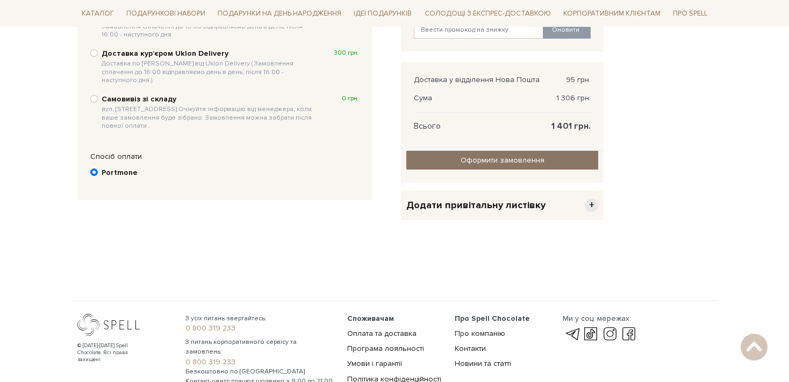
click at [490, 170] on input "Оформити замовлення" at bounding box center [502, 160] width 192 height 19
